Goal: Task Accomplishment & Management: Manage account settings

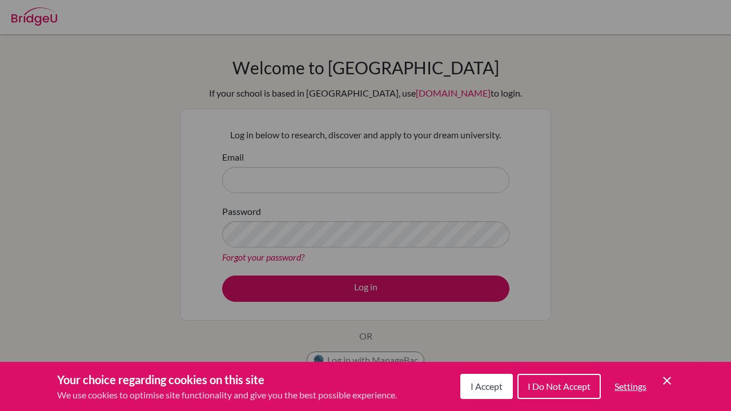
click at [476, 391] on span "I Accept" at bounding box center [487, 386] width 32 height 11
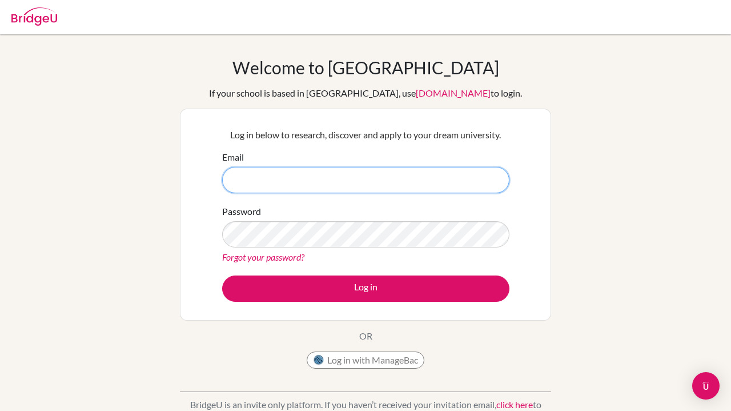
click at [364, 181] on input "Email" at bounding box center [365, 180] width 287 height 26
type input "[EMAIL_ADDRESS][DOMAIN_NAME]"
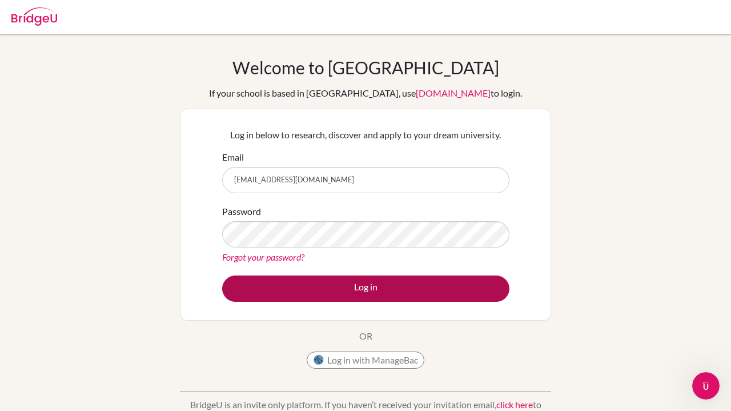
click at [347, 283] on button "Log in" at bounding box center [365, 288] width 287 height 26
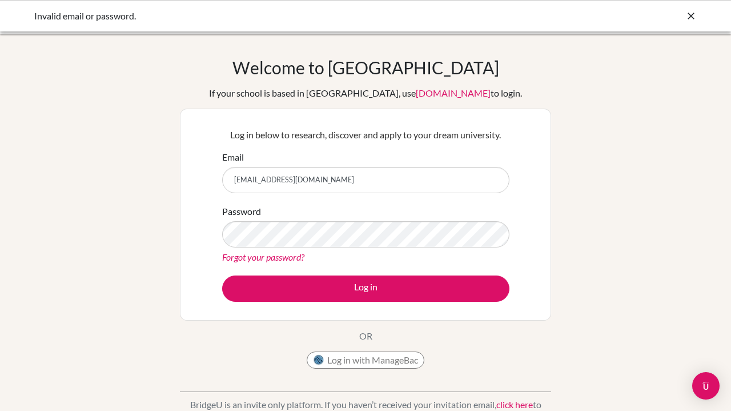
click at [443, 208] on div "Password Forgot your password?" at bounding box center [365, 234] width 287 height 59
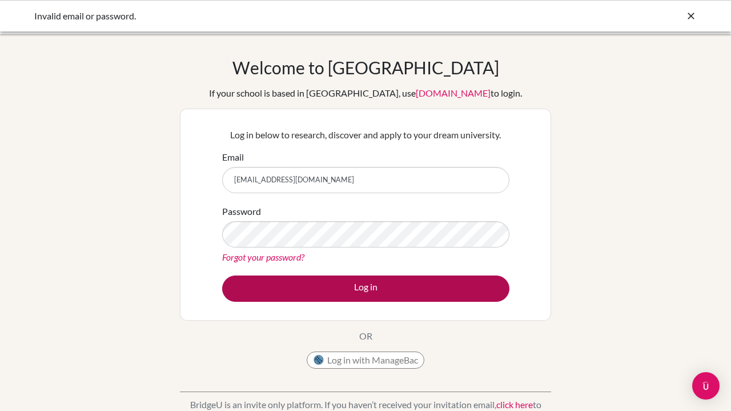
click at [326, 288] on button "Log in" at bounding box center [365, 288] width 287 height 26
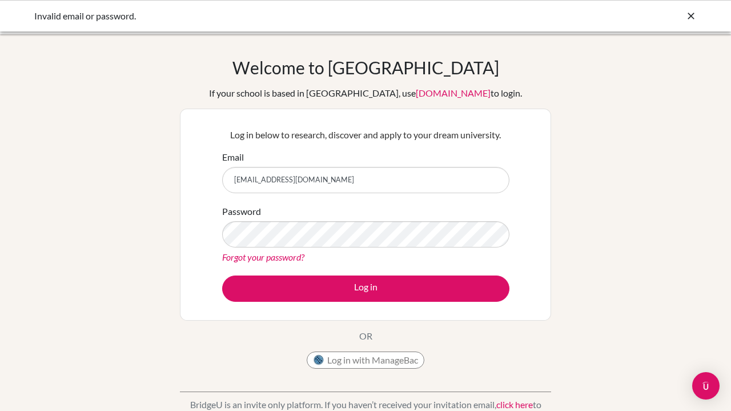
click at [694, 15] on icon at bounding box center [691, 15] width 11 height 11
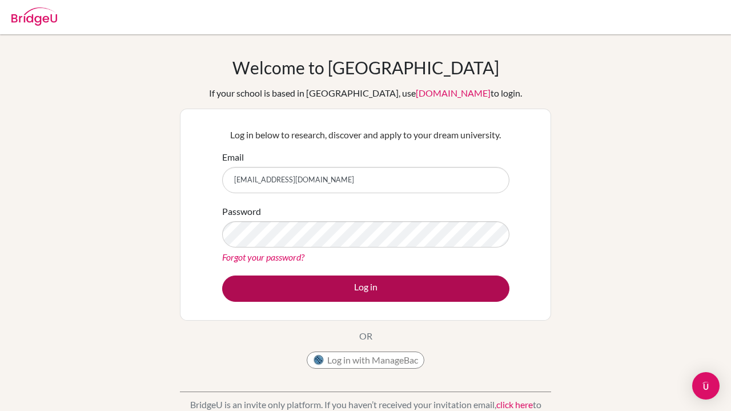
click at [354, 281] on button "Log in" at bounding box center [365, 288] width 287 height 26
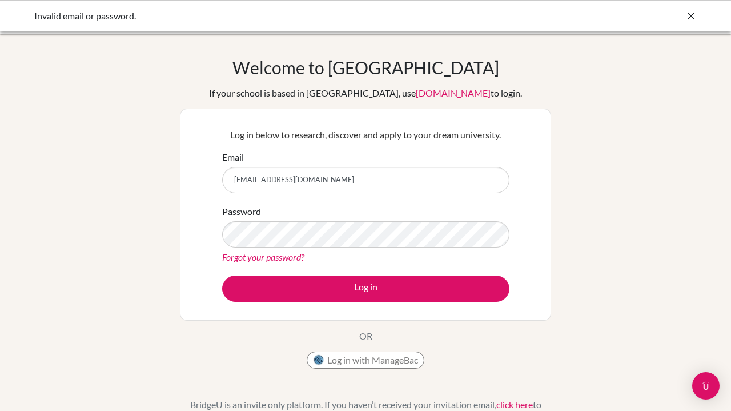
drag, startPoint x: 390, startPoint y: 177, endPoint x: 238, endPoint y: 170, distance: 152.1
click at [238, 170] on input "[EMAIL_ADDRESS][DOMAIN_NAME]" at bounding box center [365, 180] width 287 height 26
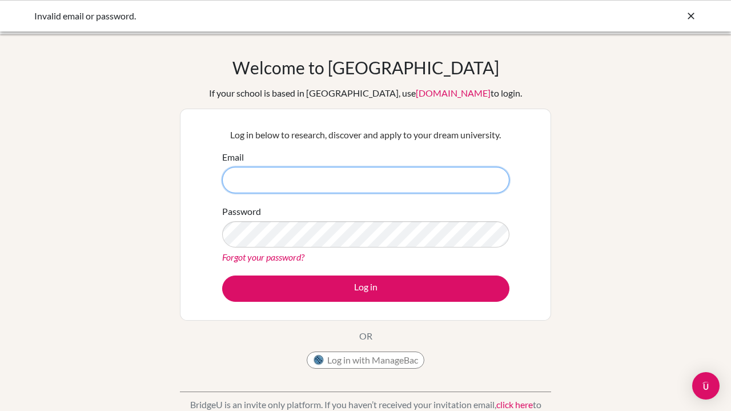
type input "[EMAIL_ADDRESS][DOMAIN_NAME]"
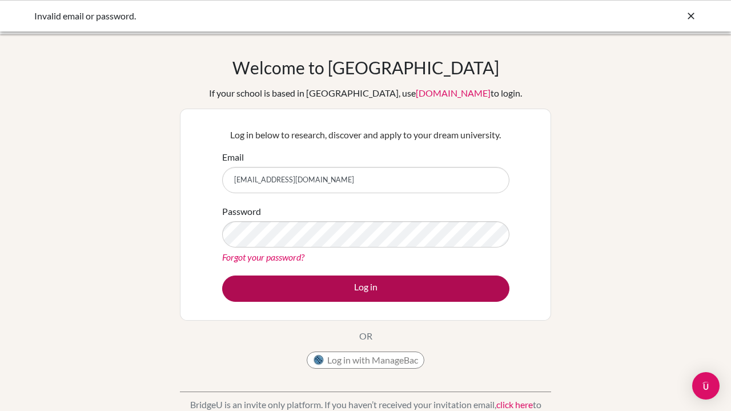
click at [376, 281] on button "Log in" at bounding box center [365, 288] width 287 height 26
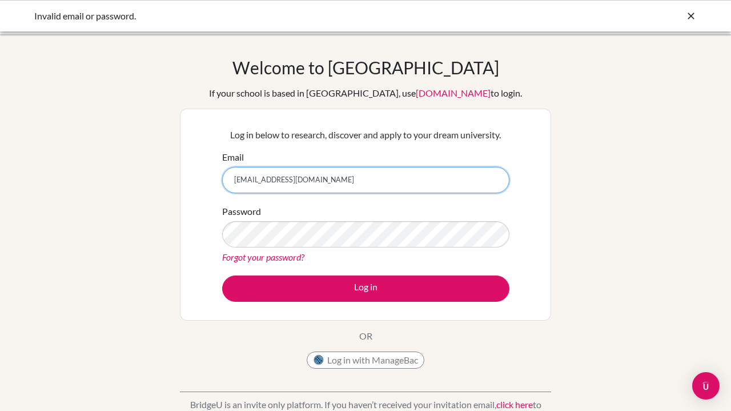
click at [369, 183] on input "7hamdan4@gmail.com" at bounding box center [365, 180] width 287 height 26
type input "7"
click at [491, 186] on input "Email" at bounding box center [365, 180] width 287 height 26
type input "hamdan.a2026@asbsk.ac.th"
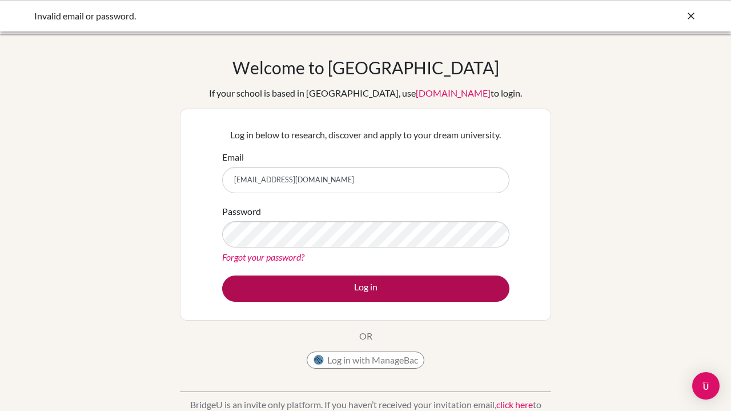
click at [388, 297] on button "Log in" at bounding box center [365, 288] width 287 height 26
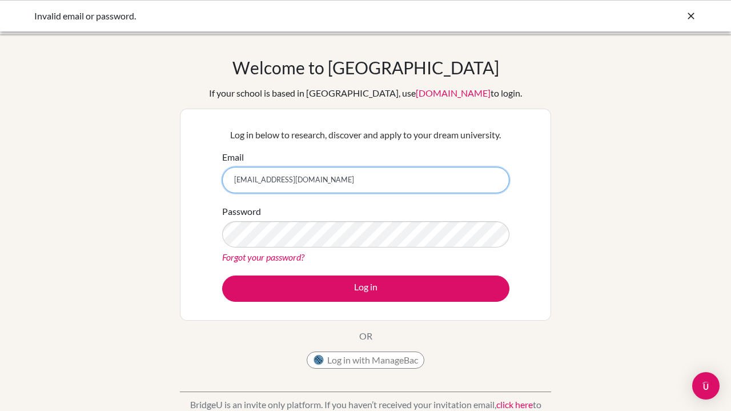
drag, startPoint x: 330, startPoint y: 184, endPoint x: 230, endPoint y: 186, distance: 99.4
click at [227, 185] on input "hamdan.a2026@asbsk.ac.th" at bounding box center [365, 180] width 287 height 26
drag, startPoint x: 333, startPoint y: 181, endPoint x: 230, endPoint y: 180, distance: 102.8
click at [230, 180] on input "hamdan.a2026@asbsk.ac.th" at bounding box center [365, 180] width 287 height 26
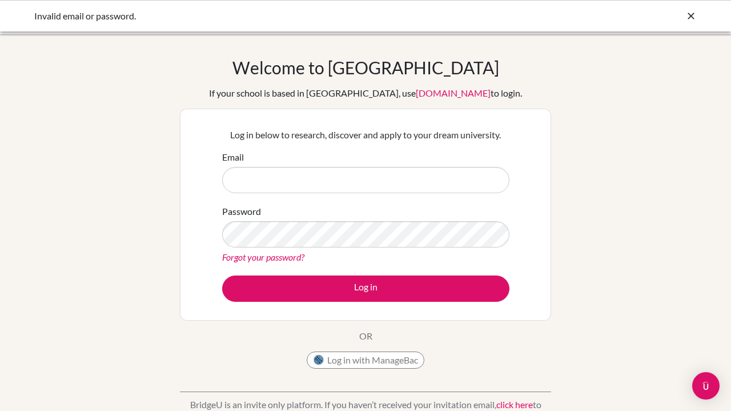
click at [479, 359] on div "Welcome to BridgeU If your school is based in China, use app.bridge-u.com.cn to…" at bounding box center [365, 215] width 371 height 317
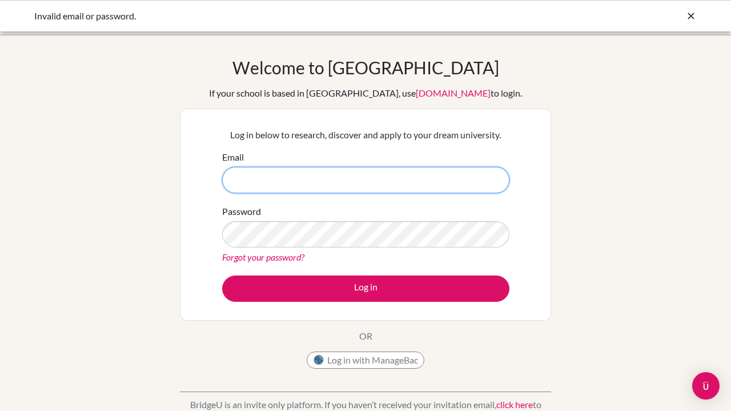
click at [388, 189] on input "Email" at bounding box center [365, 180] width 287 height 26
type input "[EMAIL_ADDRESS][DOMAIN_NAME]"
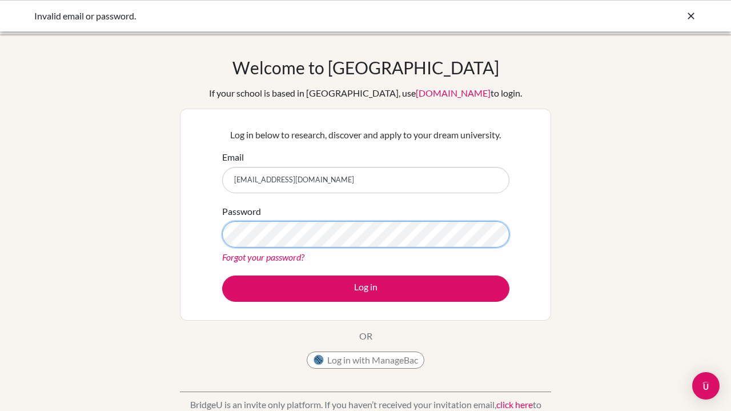
click at [366, 288] on button "Log in" at bounding box center [365, 288] width 287 height 26
